Goal: Transaction & Acquisition: Purchase product/service

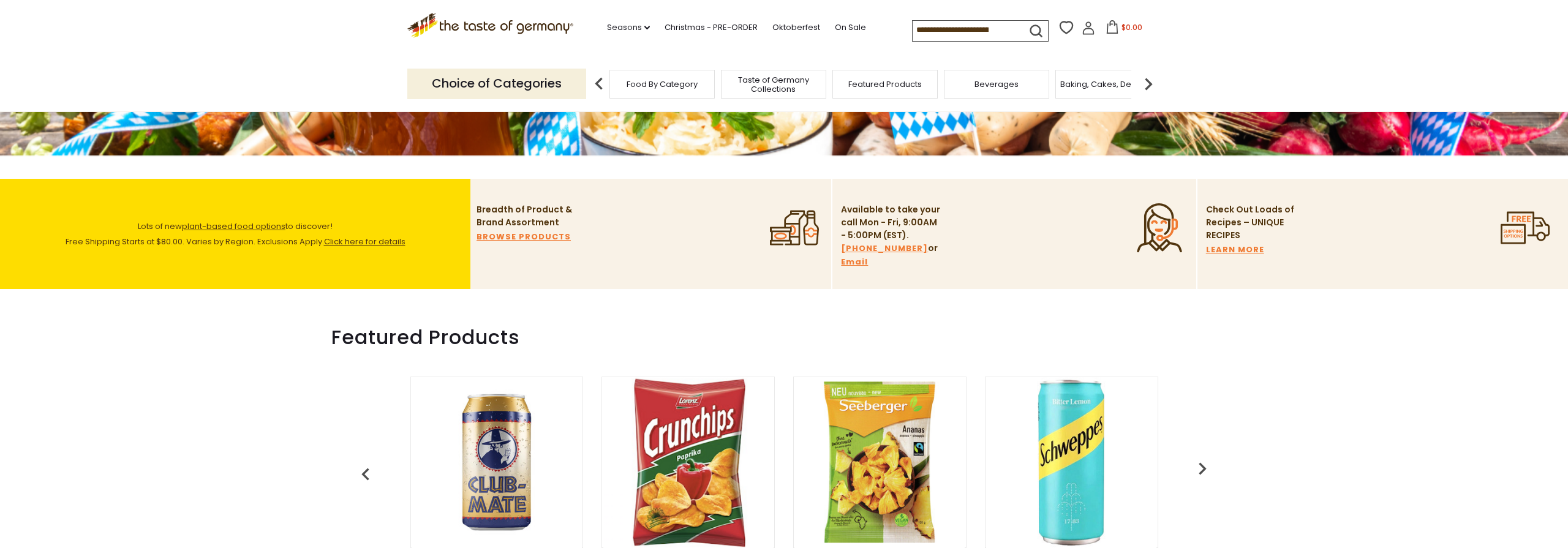
scroll to position [142, 0]
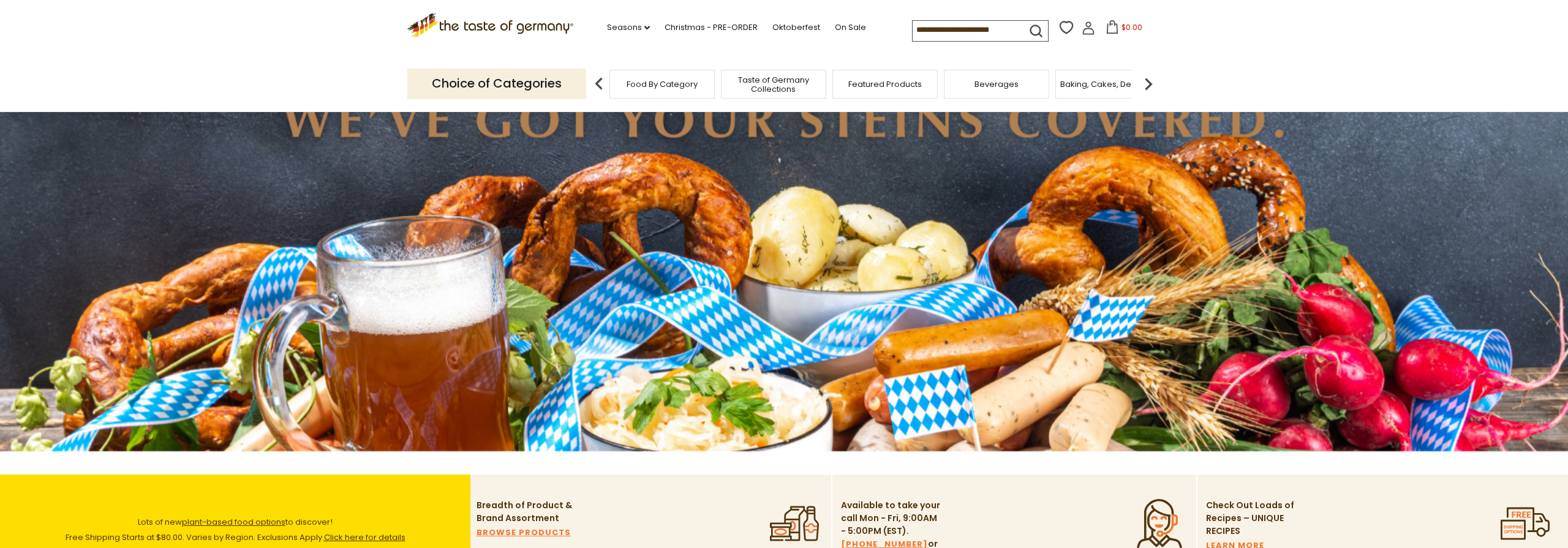
click at [929, 24] on input at bounding box center [965, 29] width 104 height 17
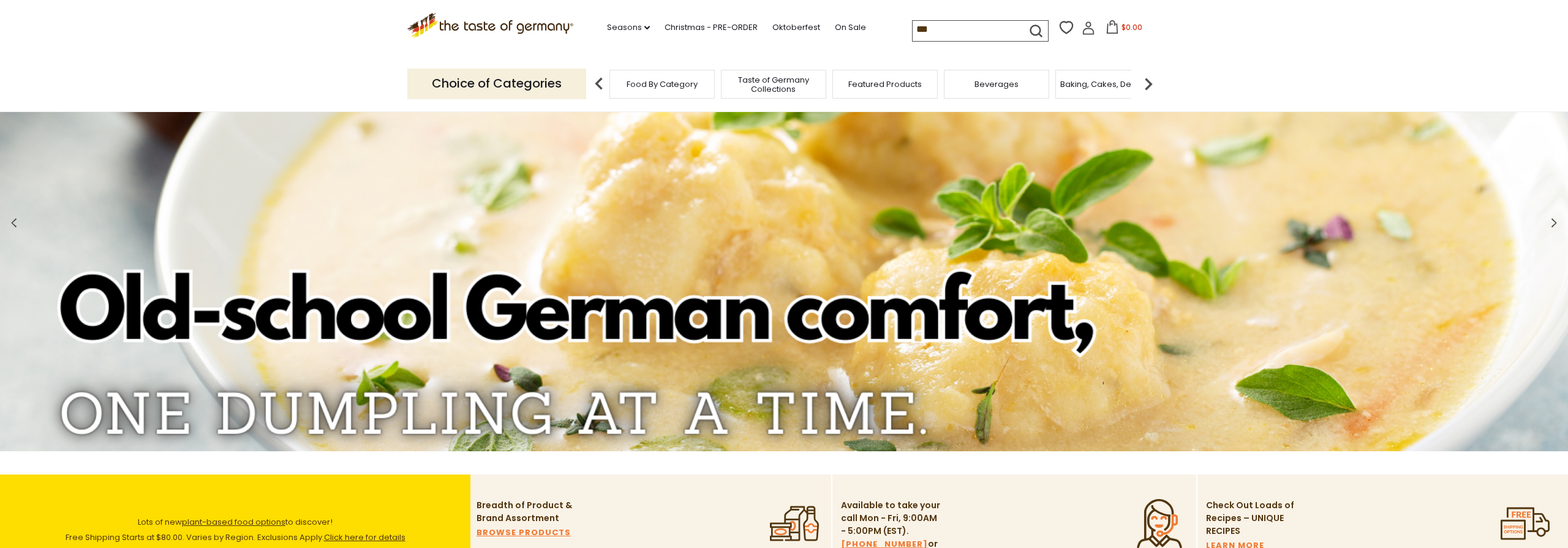
type input "****"
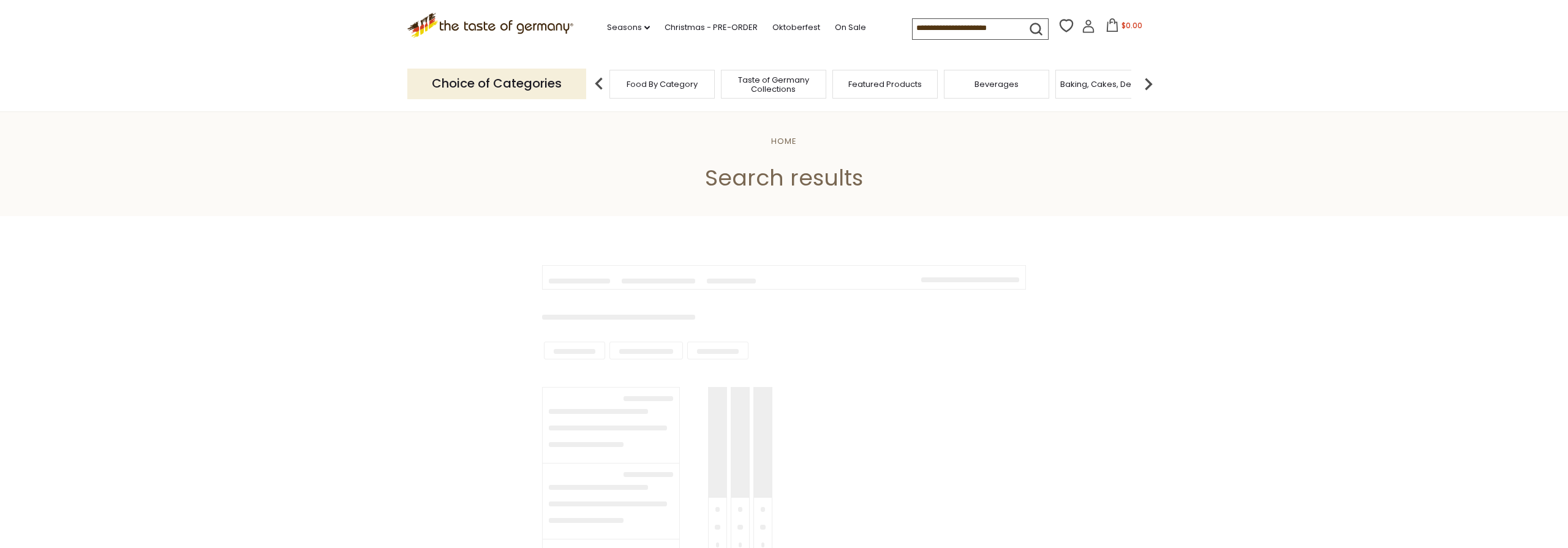
type input "****"
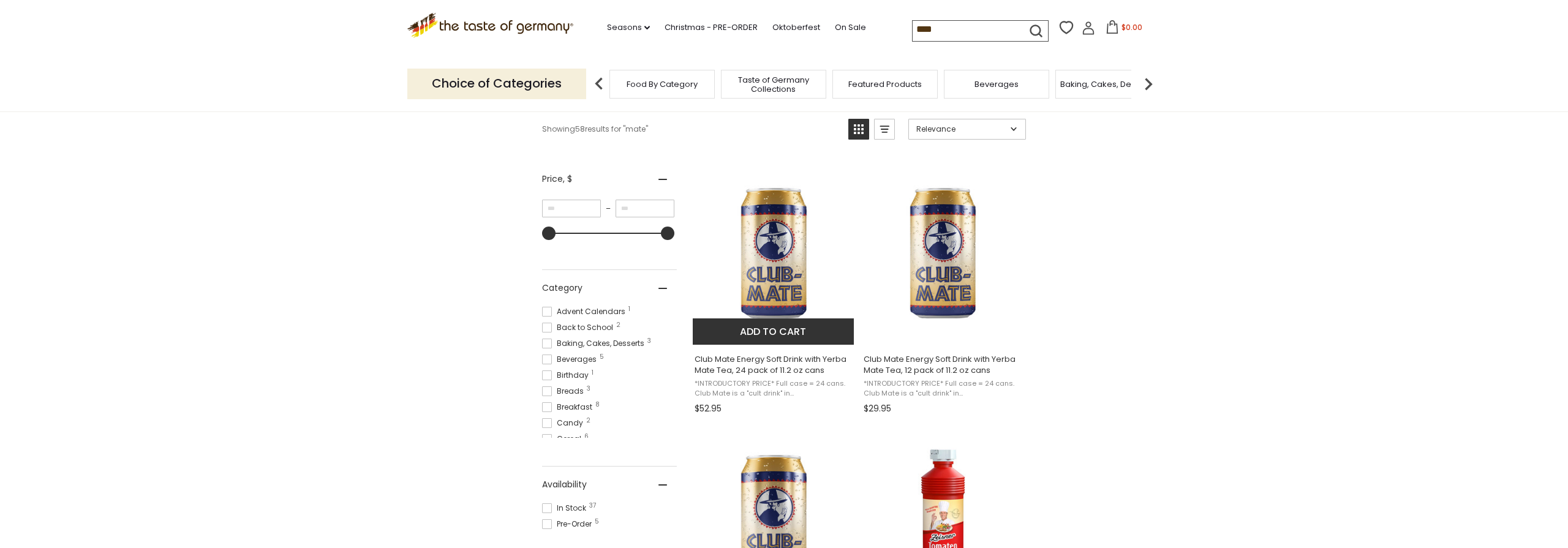
scroll to position [193, 0]
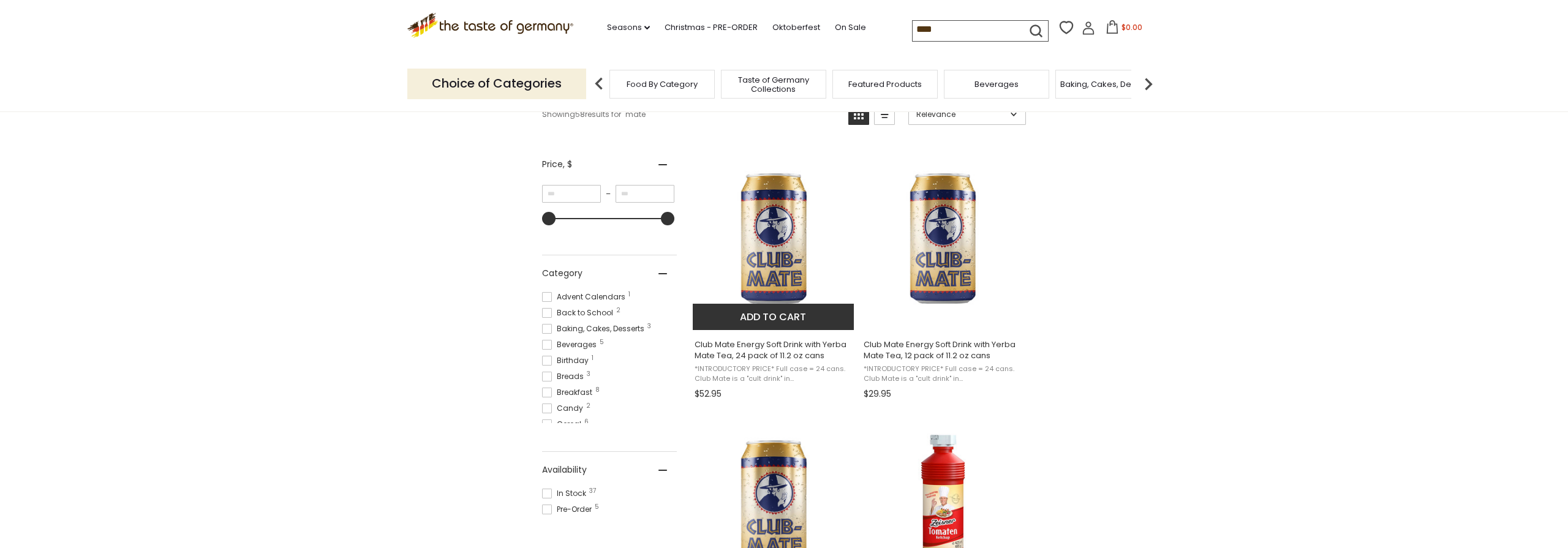
click at [785, 266] on img "Club Mate Energy Soft Drink with Yerba Mate Tea, 24 pack of 11.2 oz cans" at bounding box center [774, 238] width 162 height 162
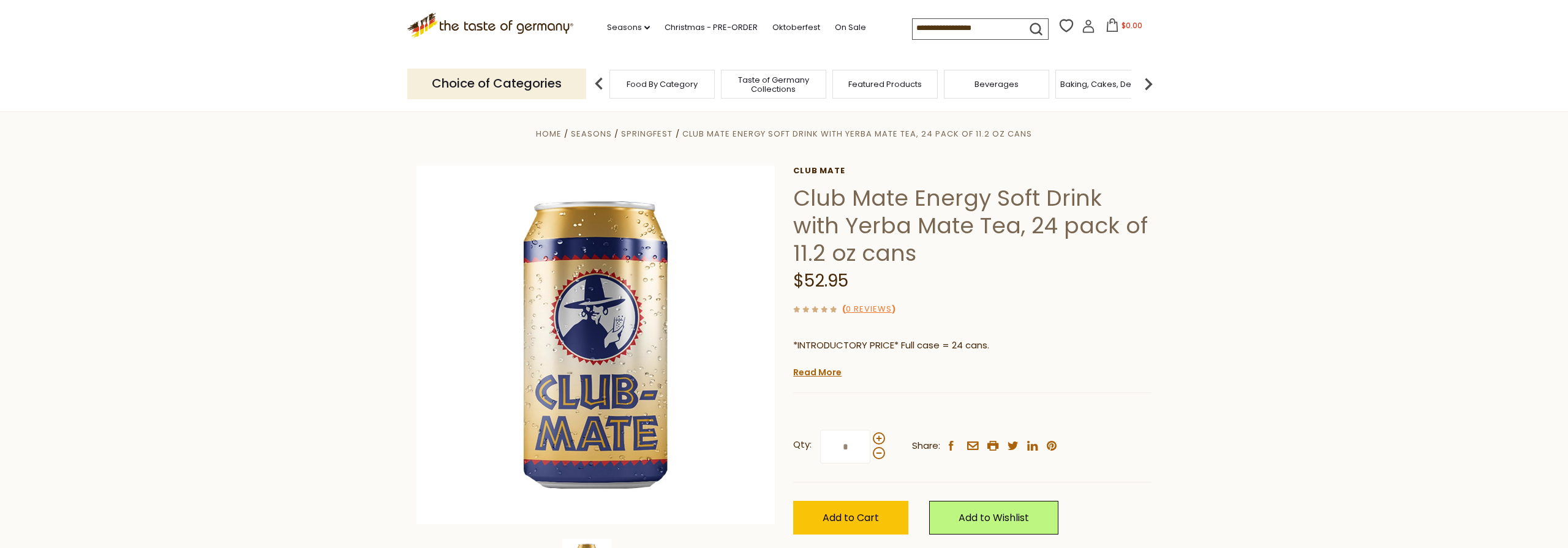
scroll to position [19, 0]
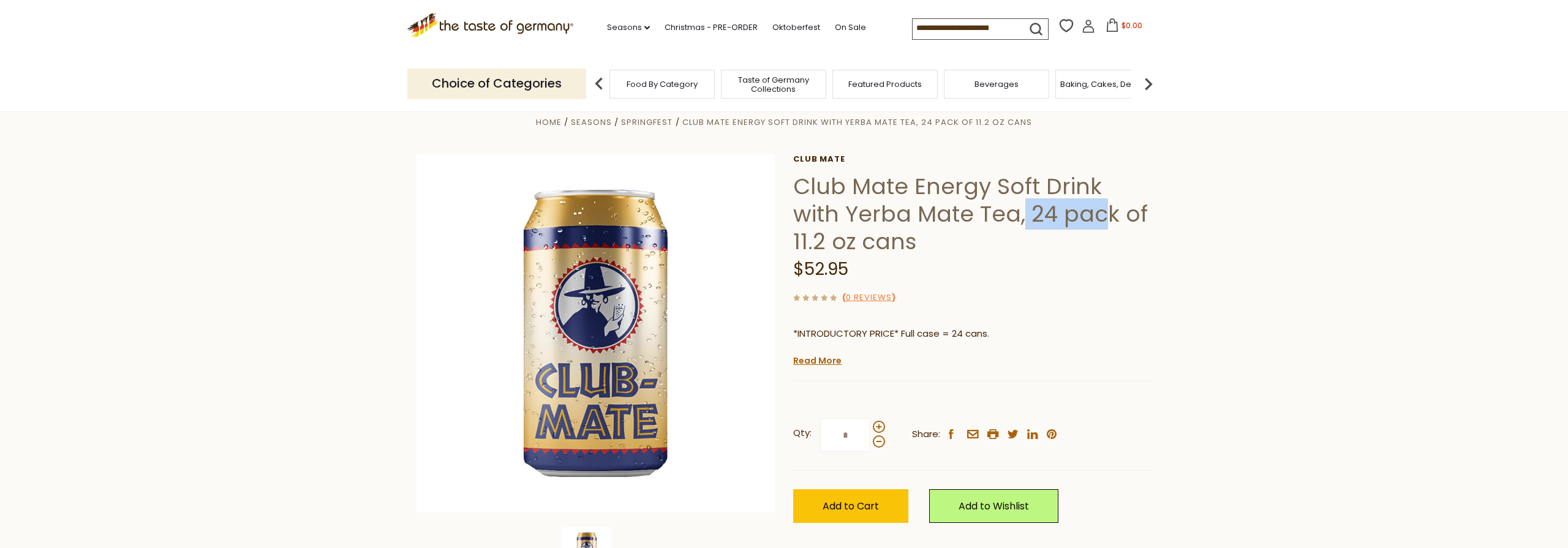
drag, startPoint x: 972, startPoint y: 214, endPoint x: 1051, endPoint y: 220, distance: 79.2
click at [1051, 220] on h1 "Club Mate Energy Soft Drink with Yerba Mate Tea, 24 pack of 11.2 oz cans" at bounding box center [972, 214] width 359 height 83
click at [824, 209] on h1 "Club Mate Energy Soft Drink with Yerba Mate Tea, 24 pack of 11.2 oz cans" at bounding box center [972, 214] width 359 height 83
drag, startPoint x: 977, startPoint y: 213, endPoint x: 1090, endPoint y: 215, distance: 113.0
click at [1090, 215] on h1 "Club Mate Energy Soft Drink with Yerba Mate Tea, 24 pack of 11.2 oz cans" at bounding box center [972, 214] width 359 height 83
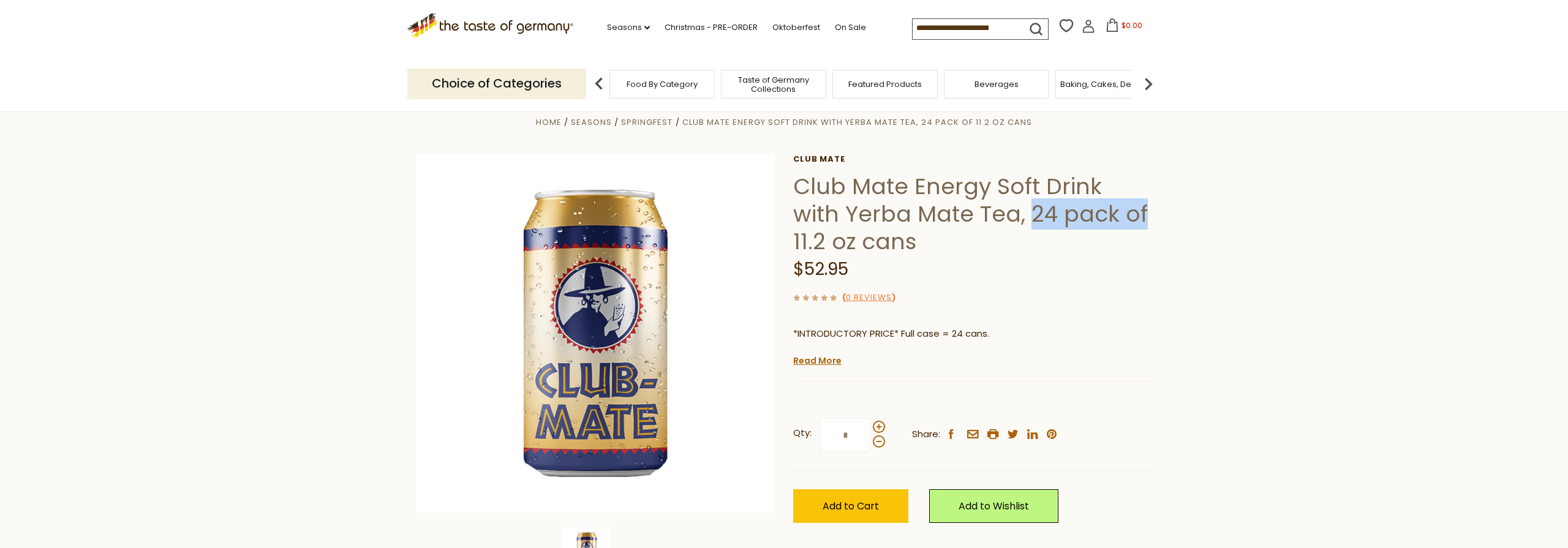
drag, startPoint x: 860, startPoint y: 267, endPoint x: 775, endPoint y: 259, distance: 85.4
click at [775, 259] on div "Home Seasons Springfest Club Mate Energy Soft Drink with Yerba Mate Tea, 24 pac…" at bounding box center [784, 351] width 754 height 472
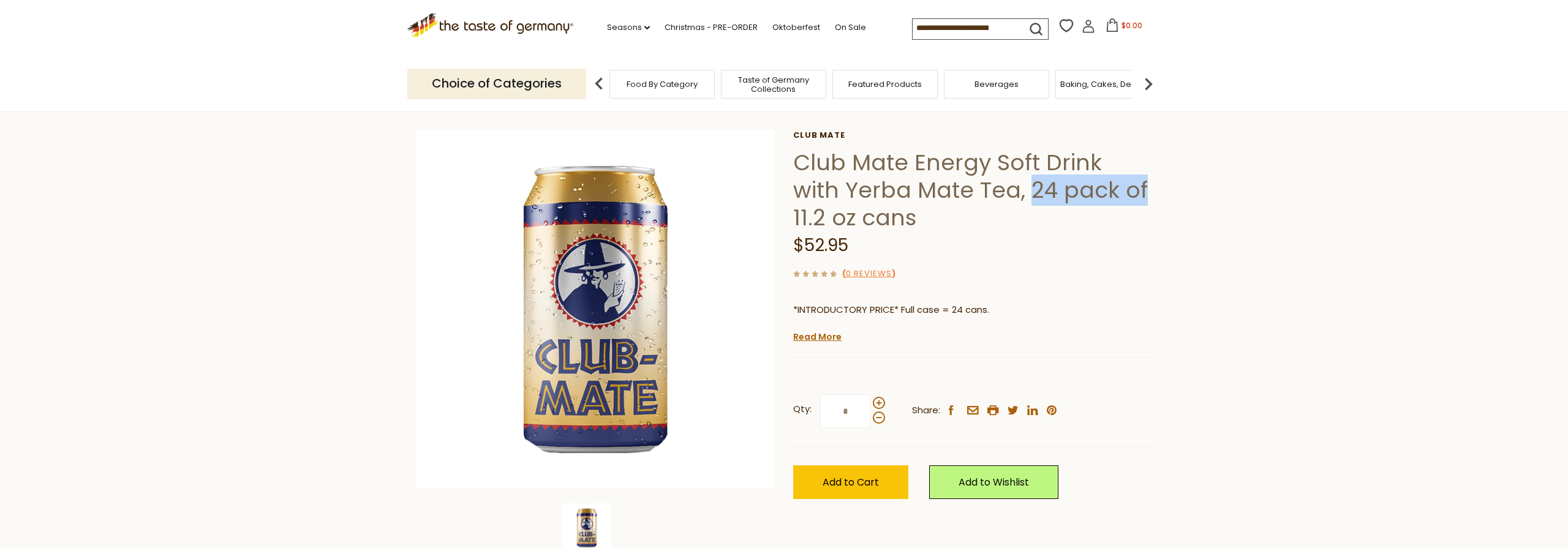
scroll to position [46, 0]
